Goal: Transaction & Acquisition: Obtain resource

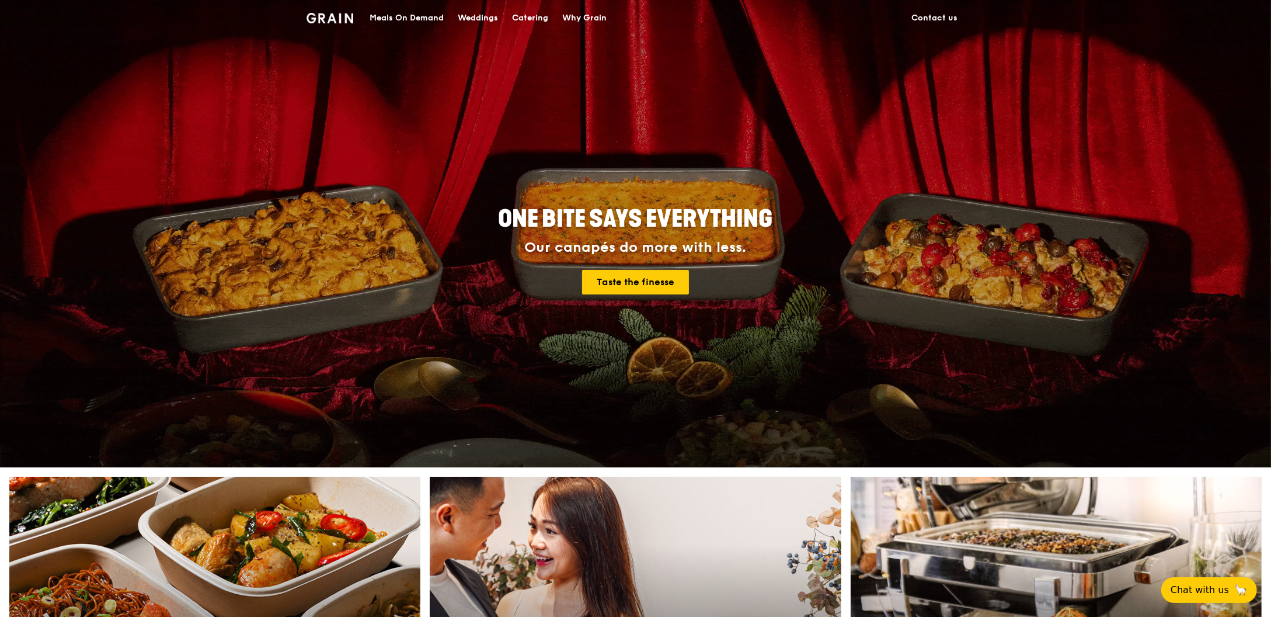
click at [517, 26] on div "Catering" at bounding box center [530, 18] width 36 height 35
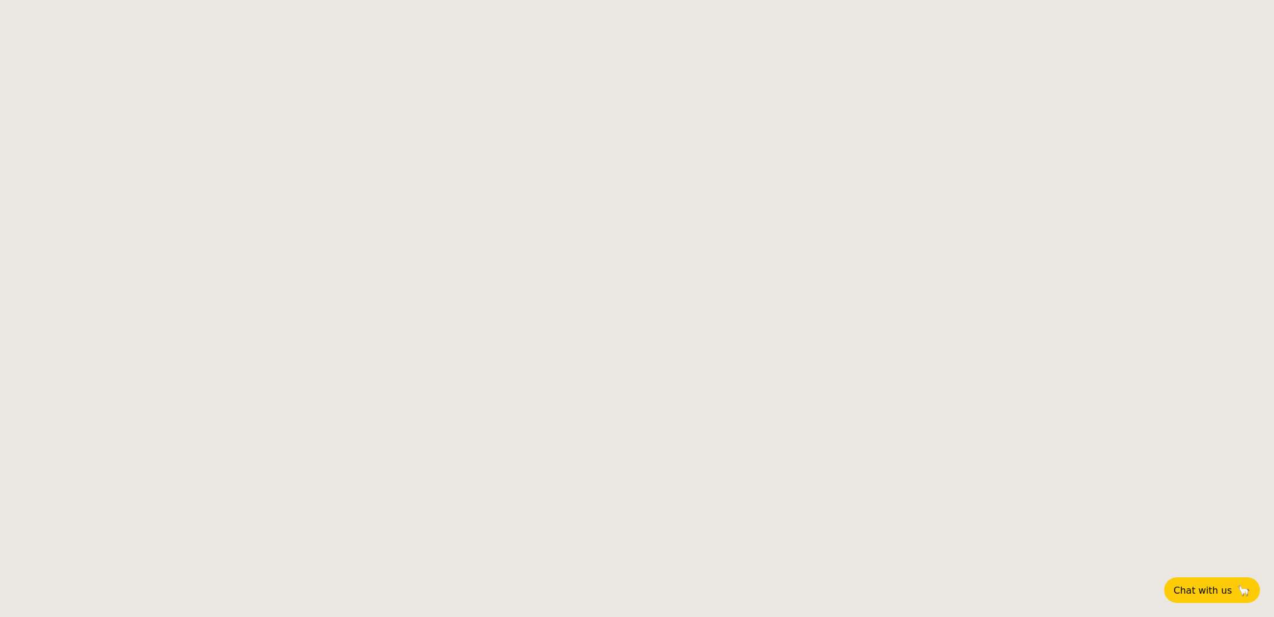
select select
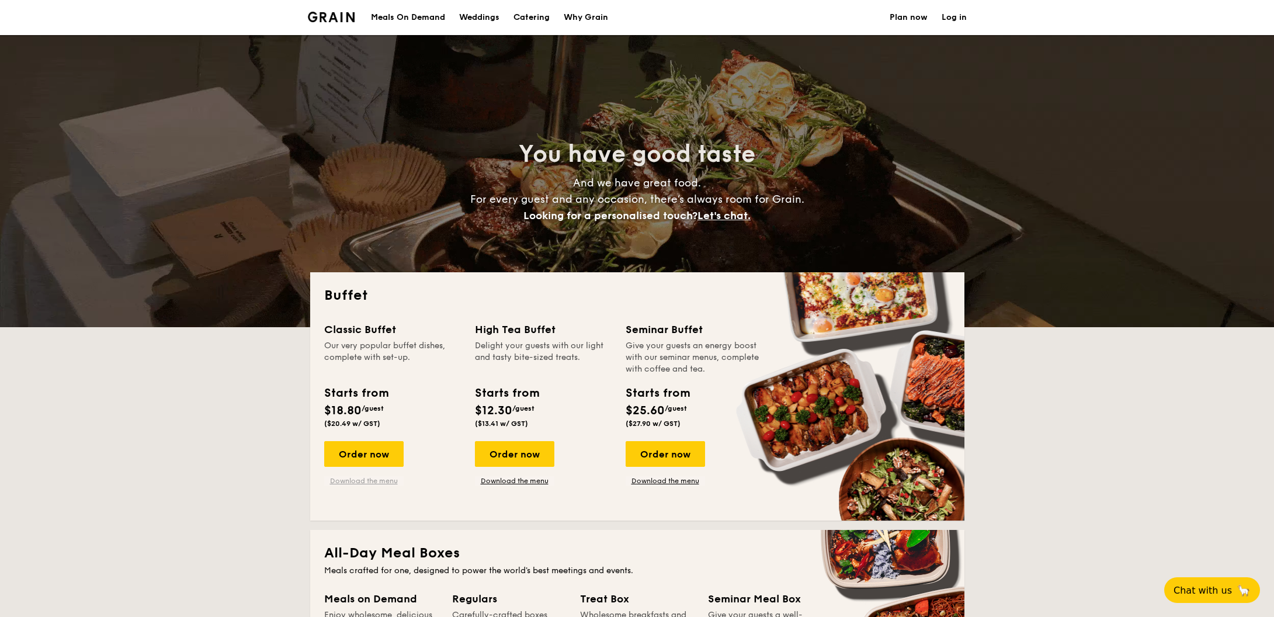
click at [379, 481] on link "Download the menu" at bounding box center [363, 480] width 79 height 9
